Goal: Navigation & Orientation: Find specific page/section

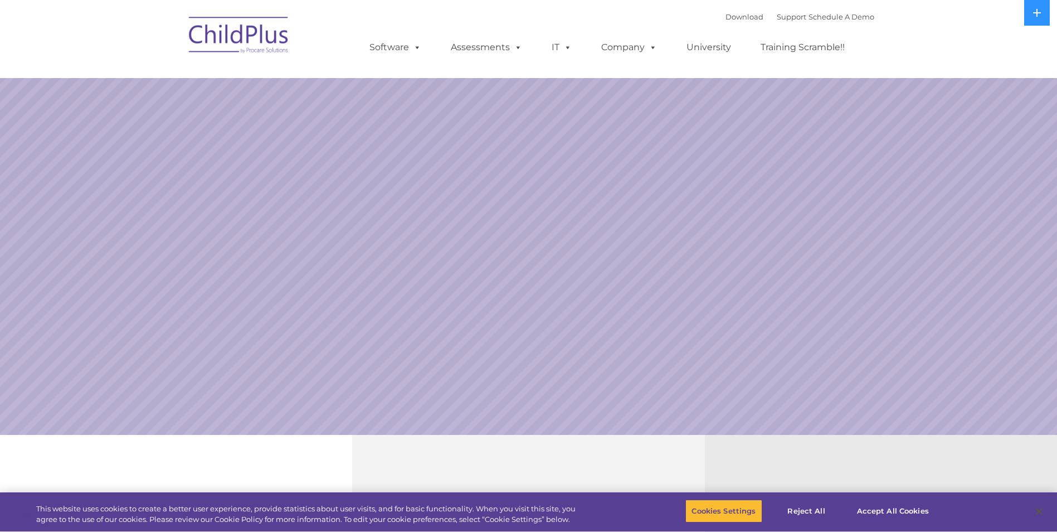
select select "MEDIUM"
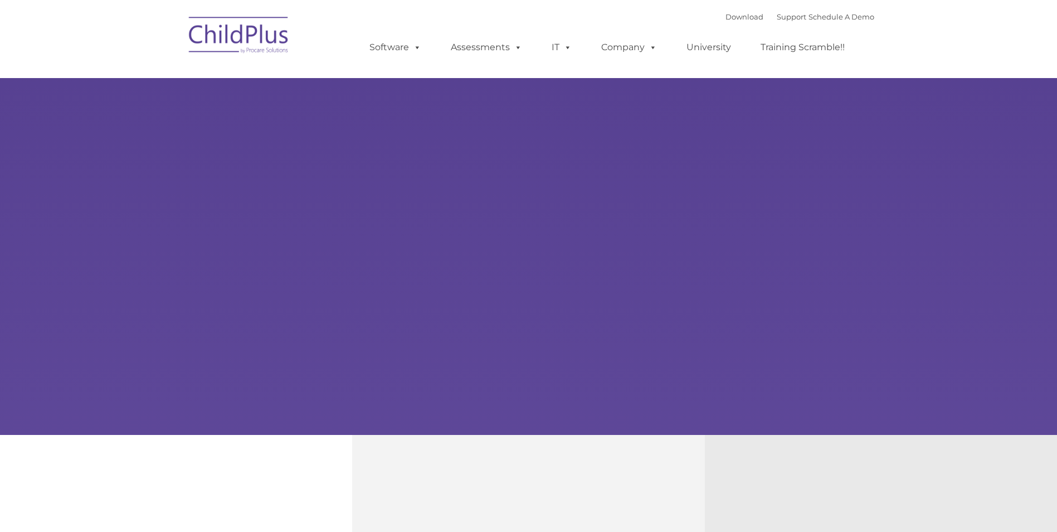
type input ""
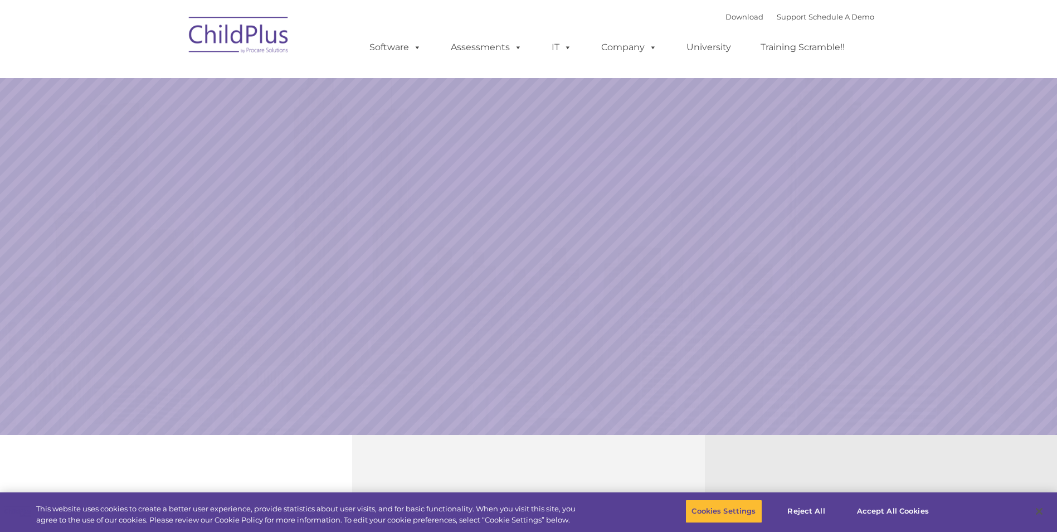
select select "MEDIUM"
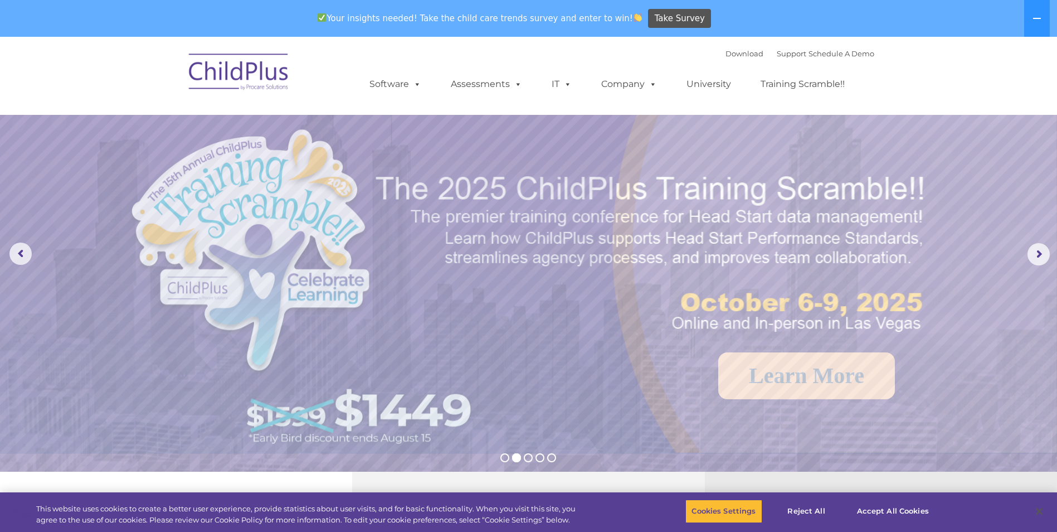
click at [239, 72] on img at bounding box center [238, 74] width 111 height 56
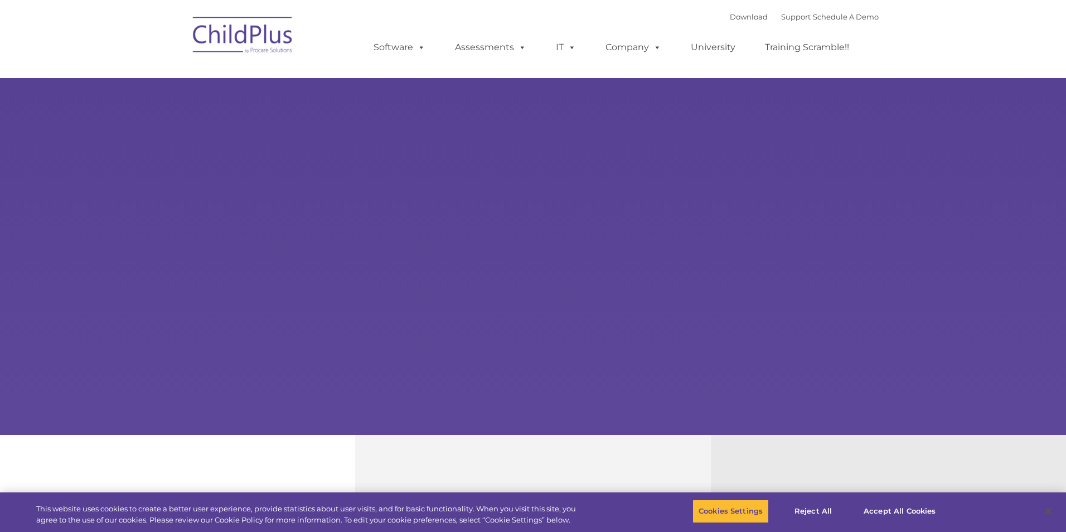
type input ""
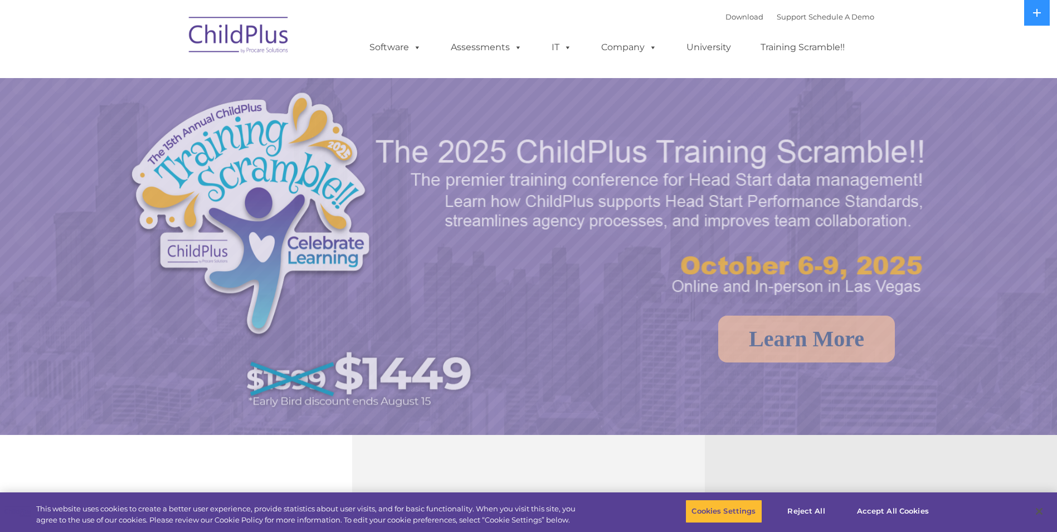
select select "MEDIUM"
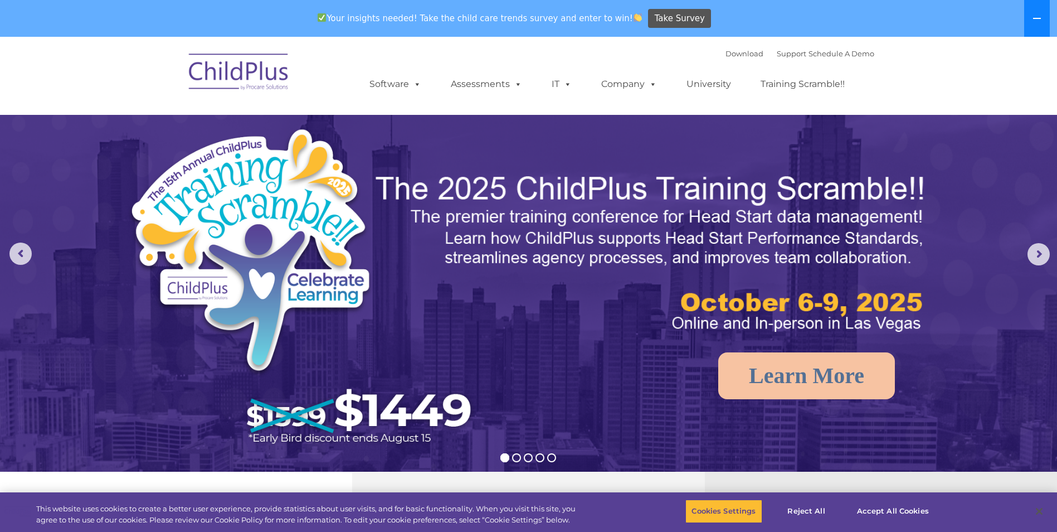
click at [1041, 16] on icon at bounding box center [1037, 18] width 9 height 9
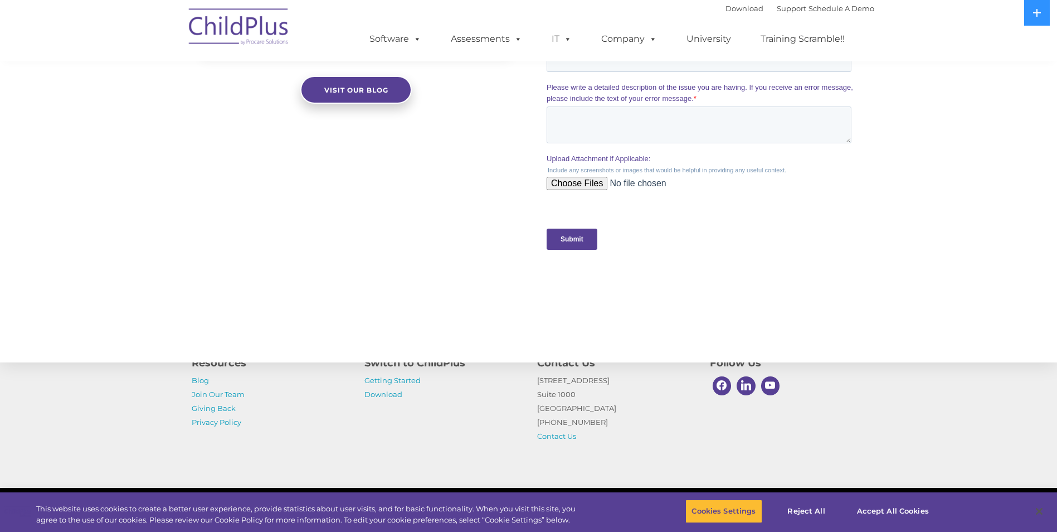
scroll to position [1060, 0]
